Goal: Task Accomplishment & Management: Use online tool/utility

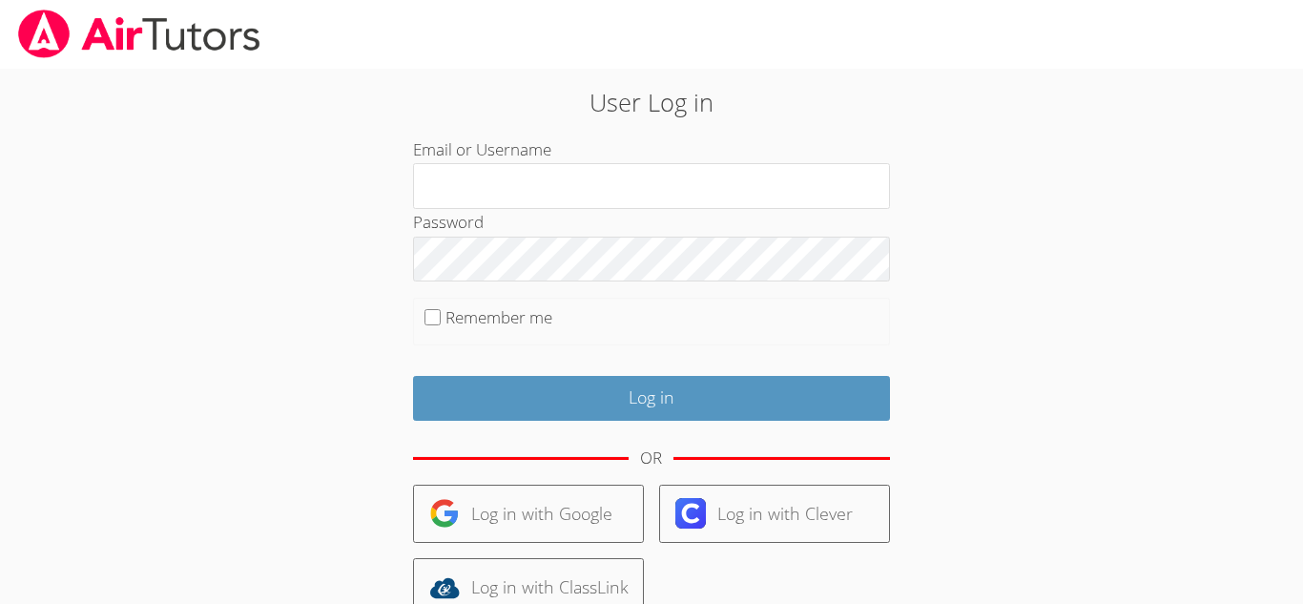
click at [80, 423] on body "User Log in Email or Username Password Remember me Log in OR Log in with Google…" at bounding box center [651, 302] width 1303 height 604
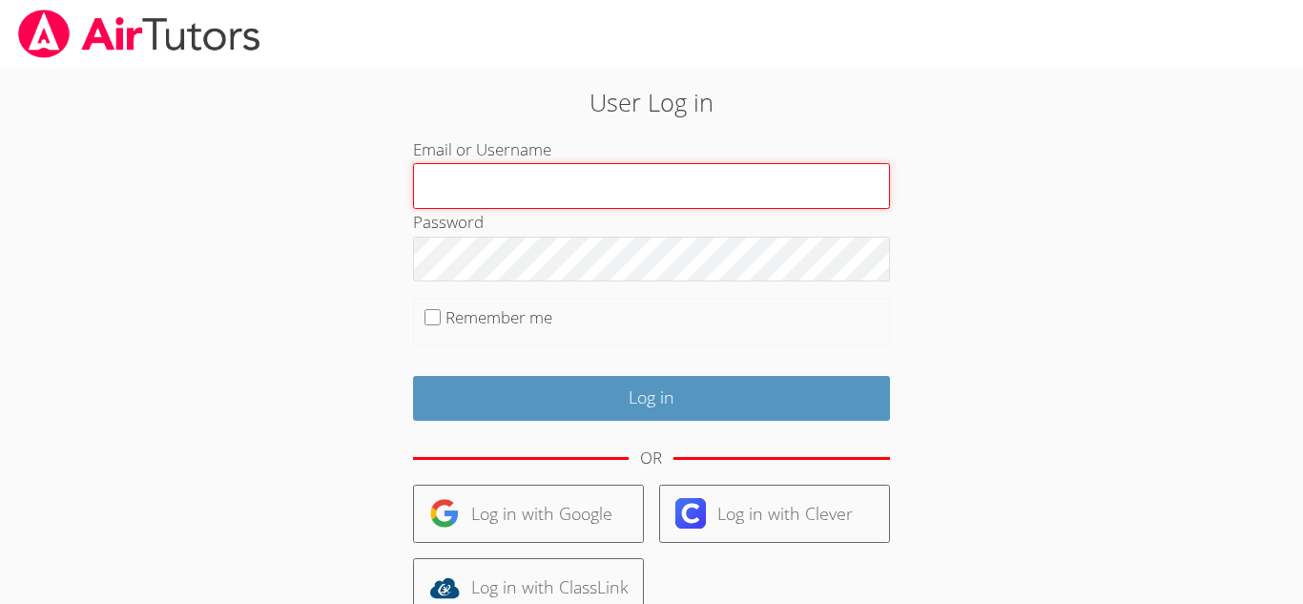
click at [441, 191] on input "Email or Username" at bounding box center [651, 186] width 477 height 46
click at [565, 179] on input "Email or Username" at bounding box center [651, 186] width 477 height 46
type input "[EMAIL_ADDRESS][DOMAIN_NAME]"
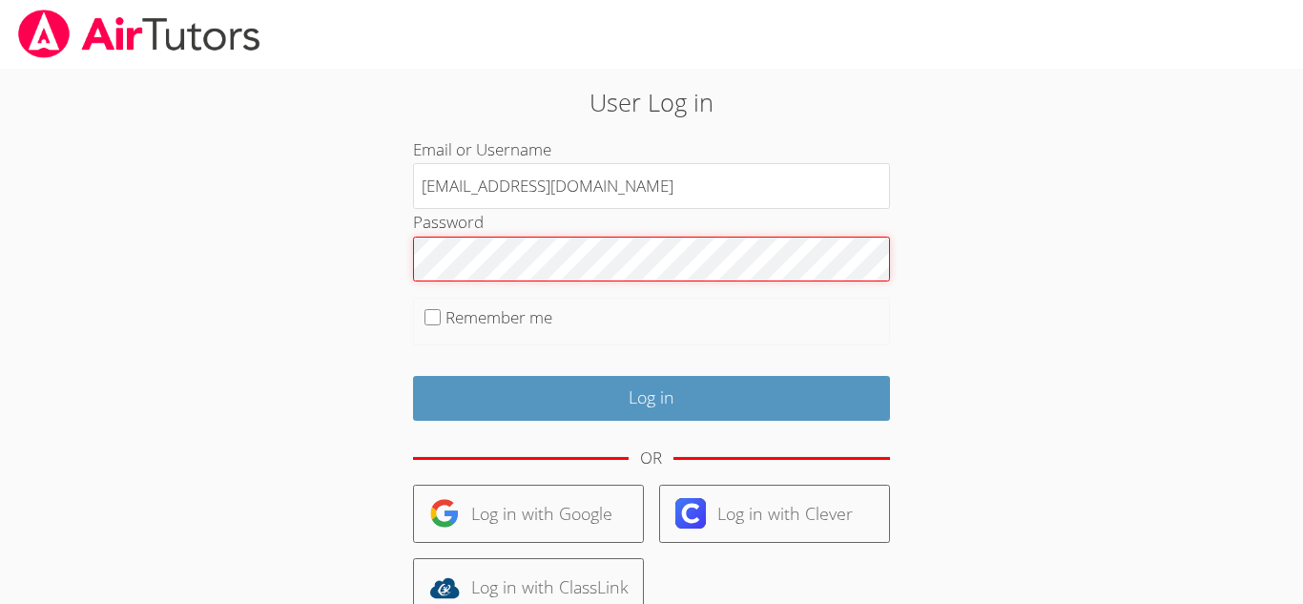
click at [413, 376] on input "Log in" at bounding box center [651, 398] width 477 height 45
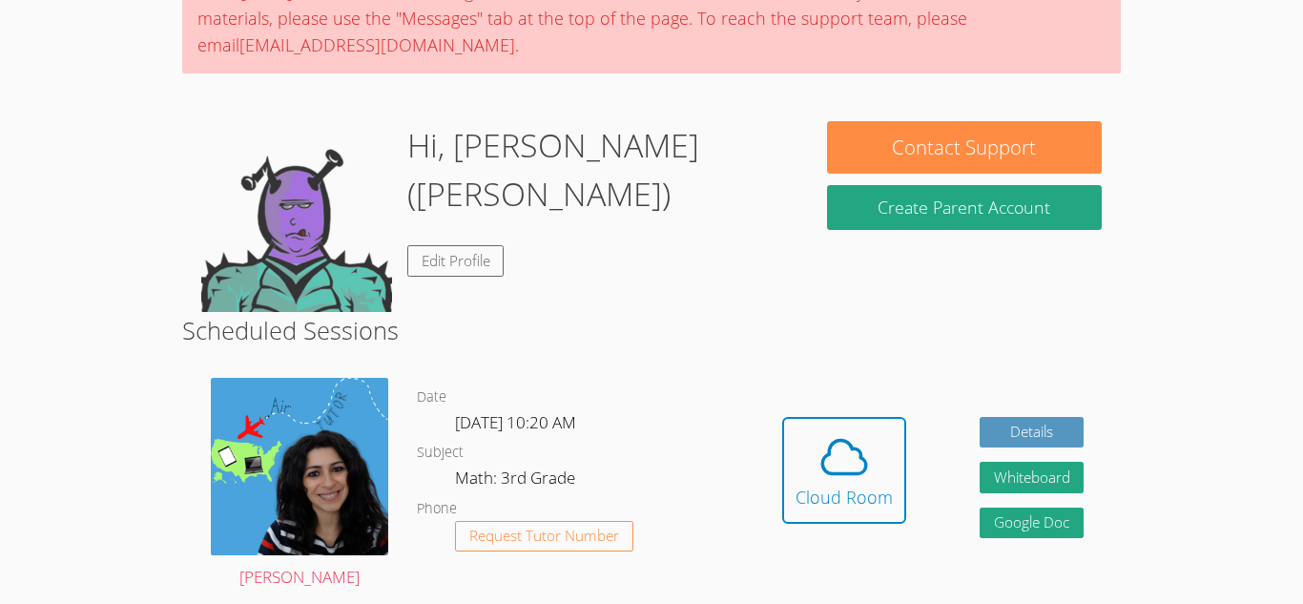
scroll to position [191, 0]
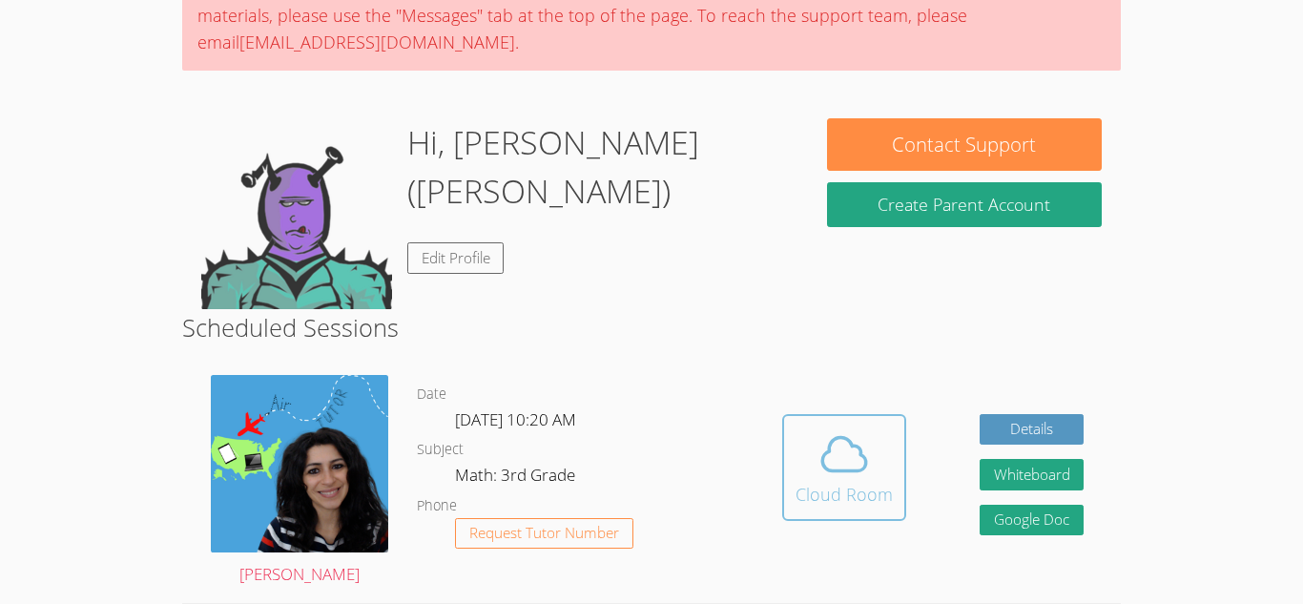
click at [812, 454] on span at bounding box center [844, 453] width 97 height 53
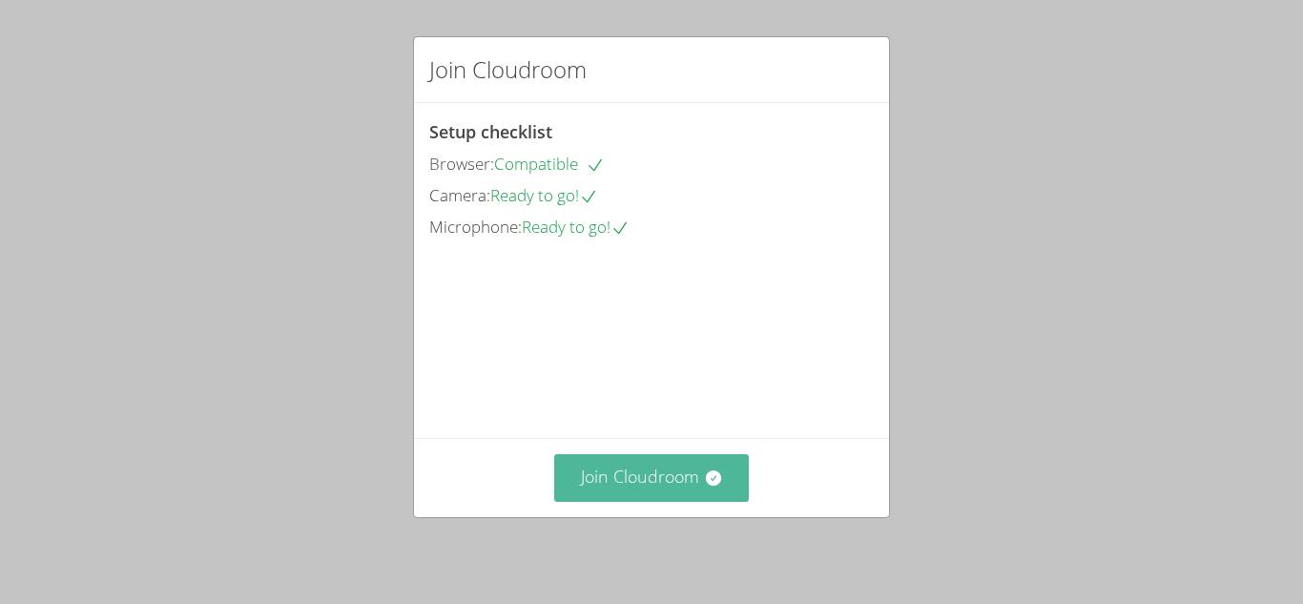
click at [624, 467] on button "Join Cloudroom" at bounding box center [652, 477] width 196 height 47
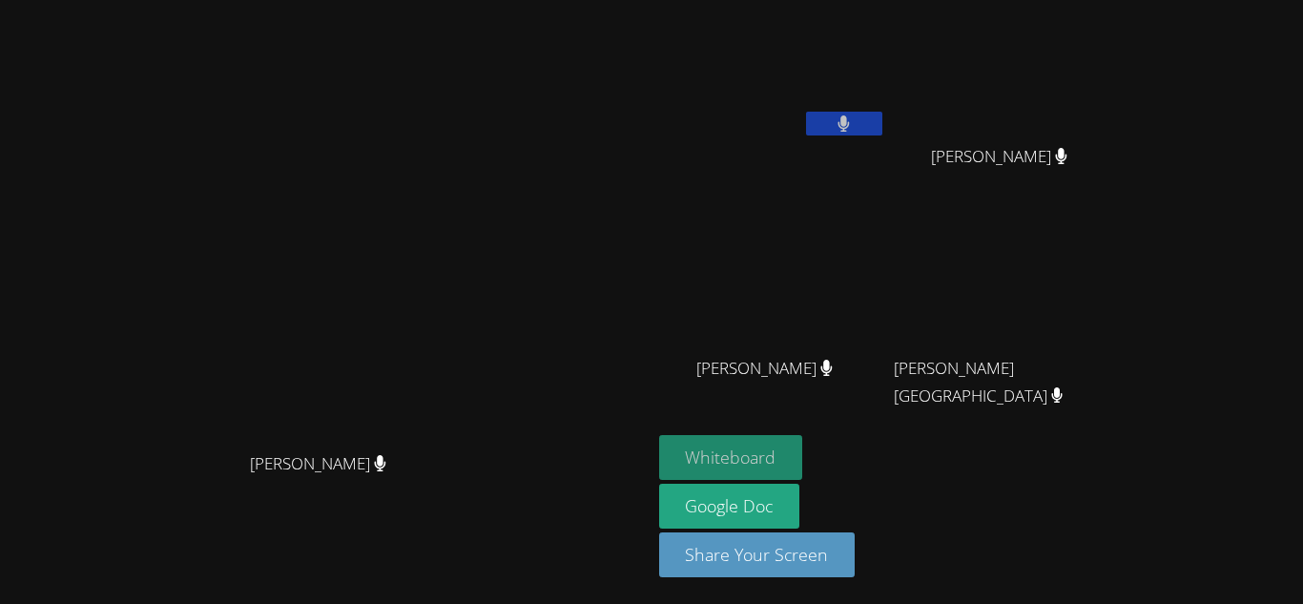
click at [803, 449] on button "Whiteboard" at bounding box center [731, 457] width 144 height 45
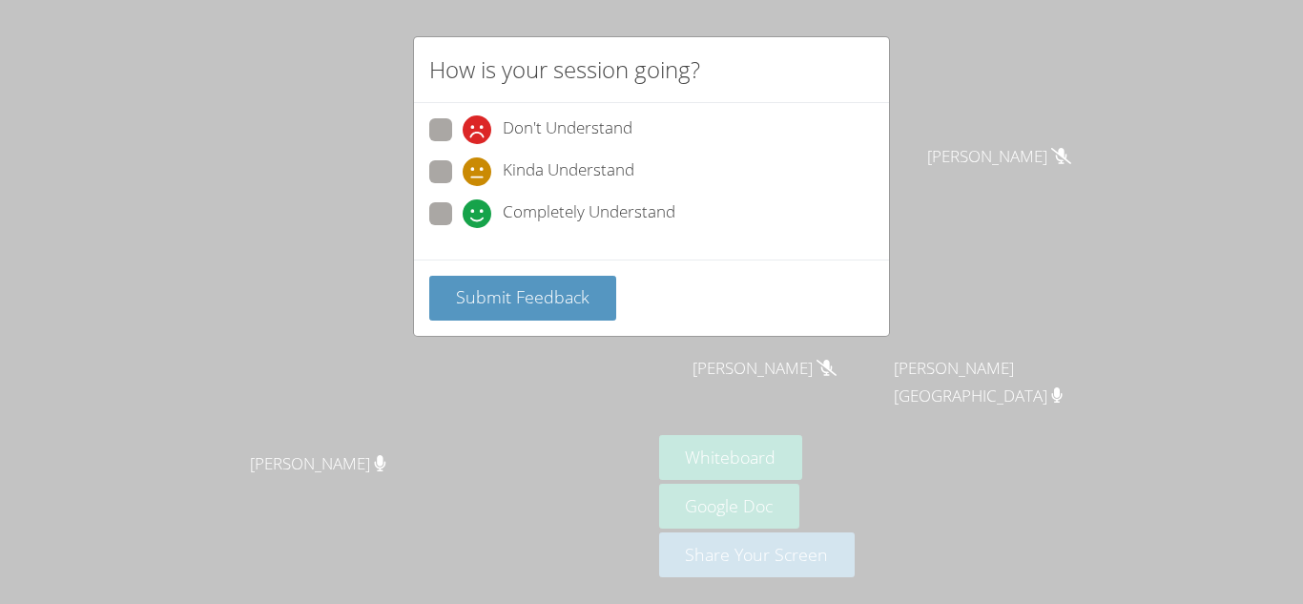
click at [463, 228] on span at bounding box center [463, 228] width 0 height 0
click at [463, 218] on input "Completely Understand" at bounding box center [471, 210] width 16 height 16
radio input "true"
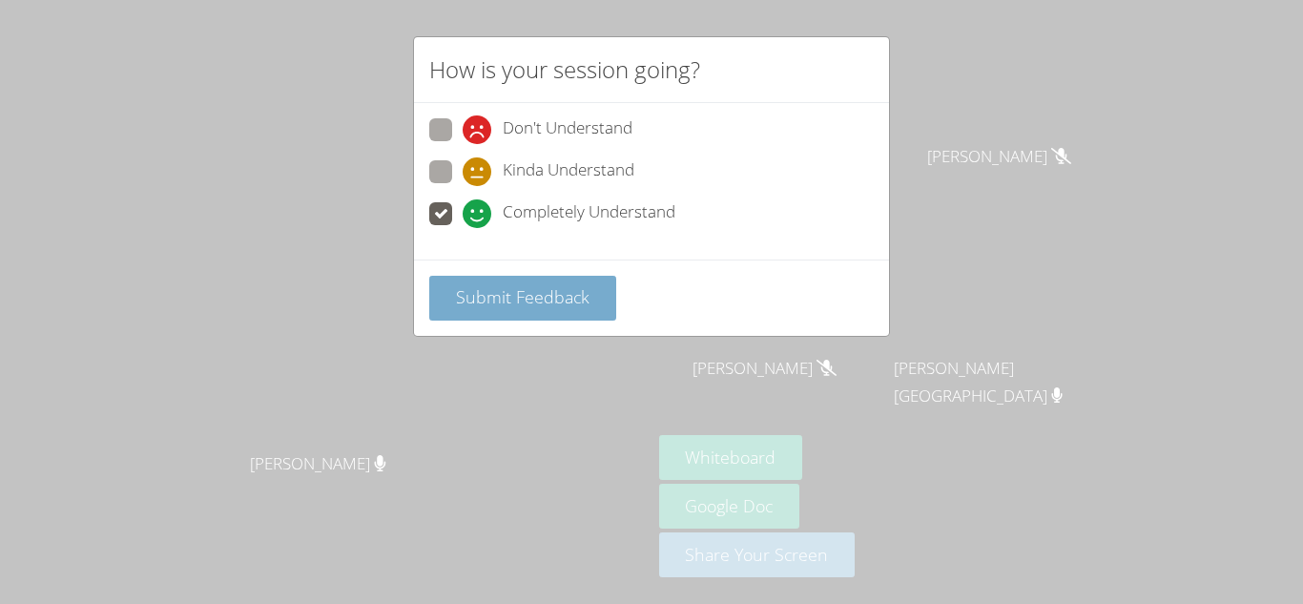
click at [504, 290] on span "Submit Feedback" at bounding box center [523, 296] width 134 height 23
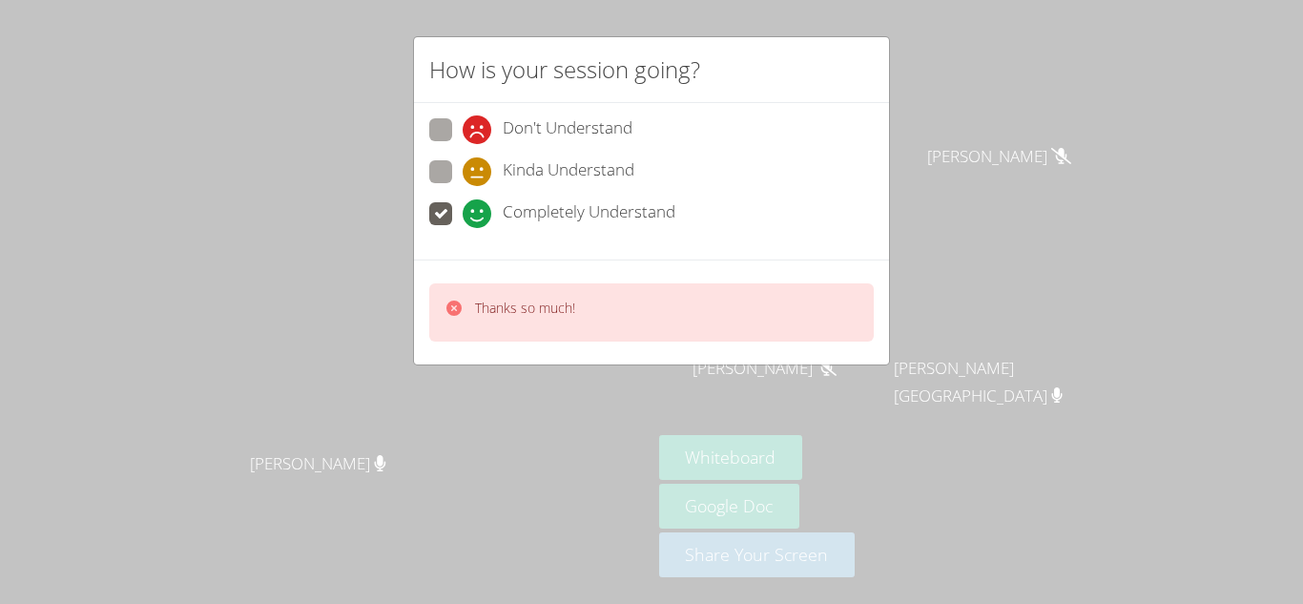
click at [504, 290] on div "Thanks so much!" at bounding box center [651, 312] width 445 height 58
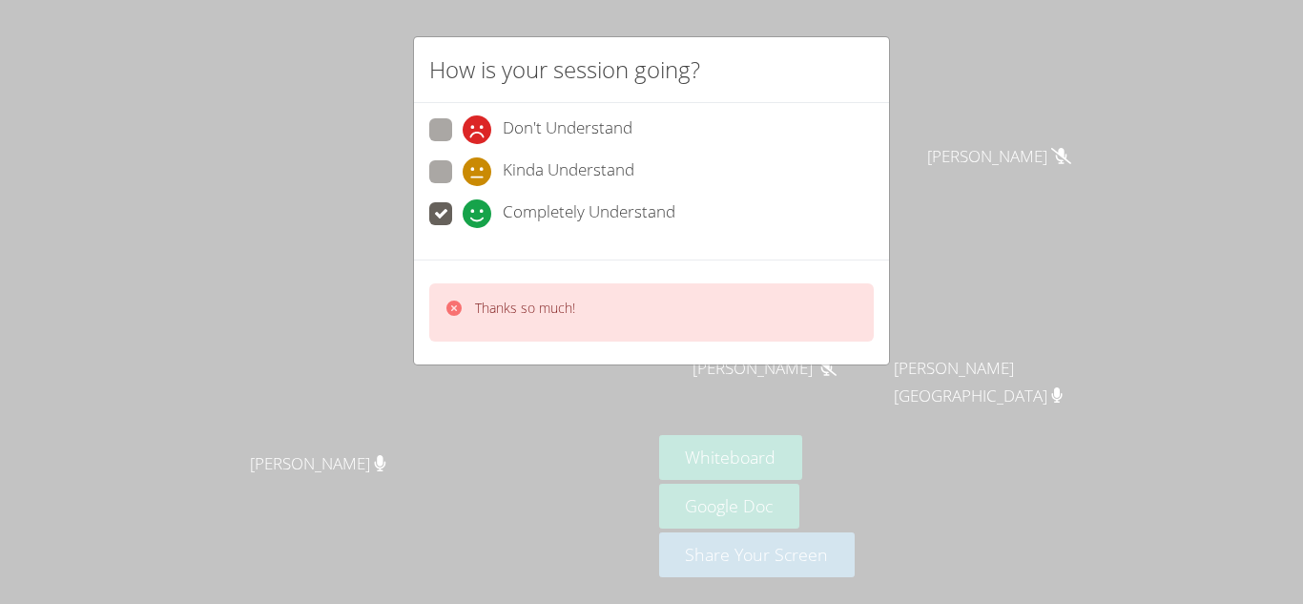
click at [504, 290] on div "Thanks so much!" at bounding box center [651, 312] width 445 height 58
click at [468, 290] on video at bounding box center [325, 264] width 286 height 358
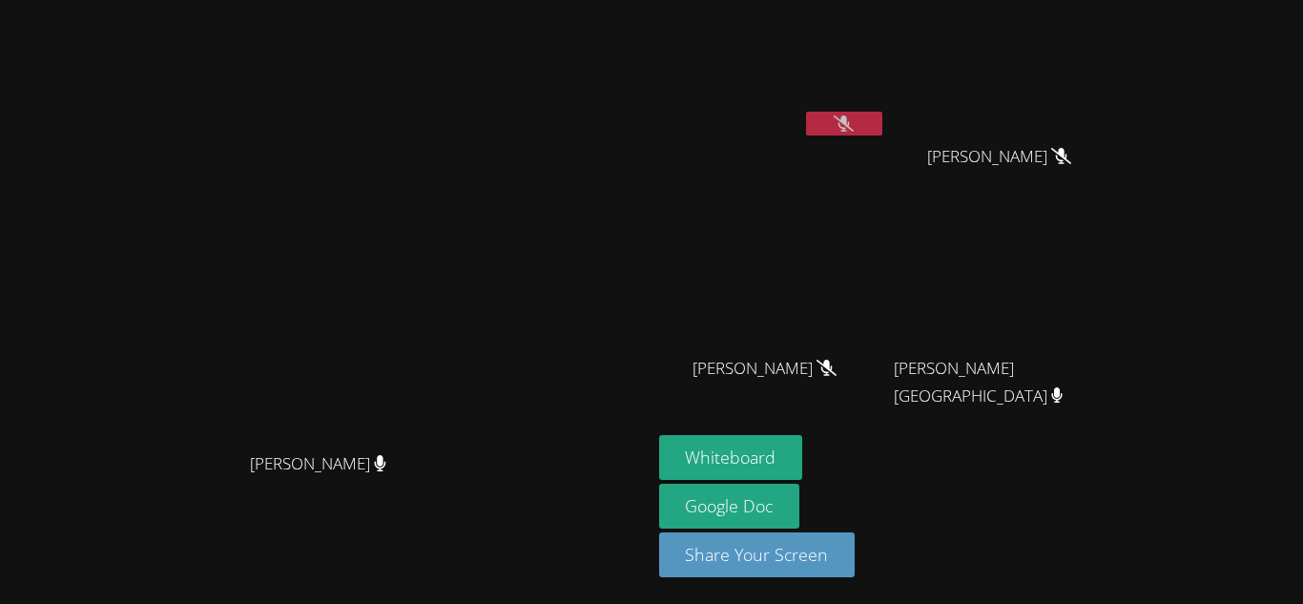
click at [468, 290] on video at bounding box center [325, 264] width 286 height 358
click at [886, 107] on video at bounding box center [772, 72] width 227 height 128
click at [854, 120] on icon at bounding box center [844, 123] width 20 height 16
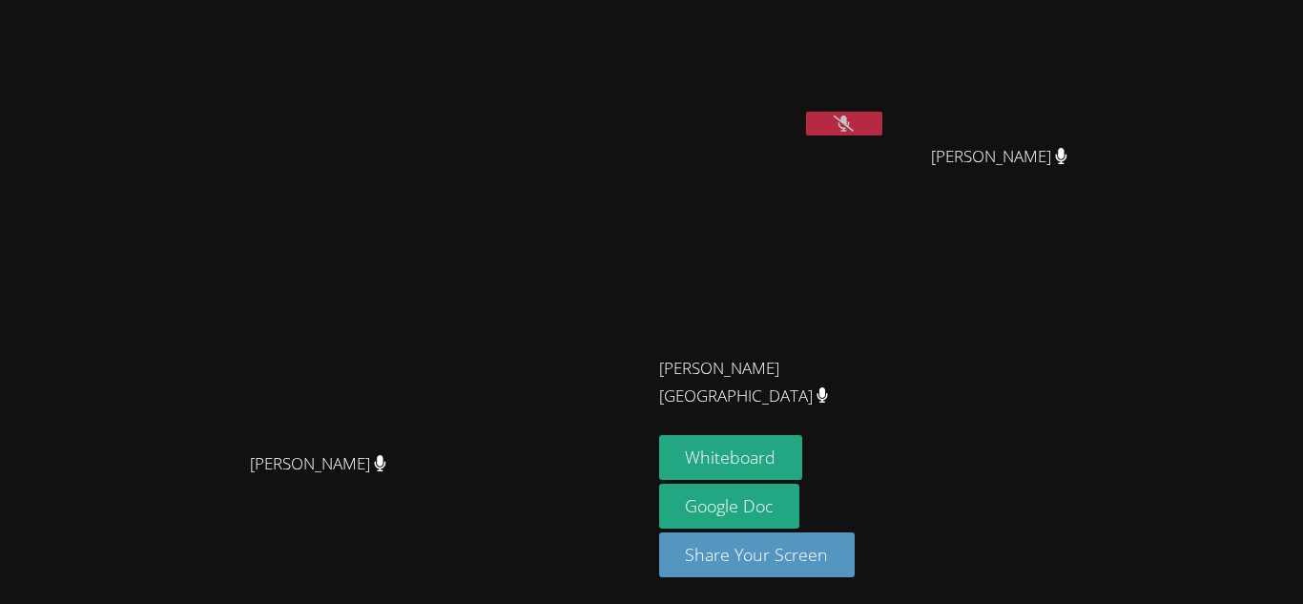
click at [854, 120] on icon at bounding box center [844, 123] width 20 height 16
